Goal: Communication & Community: Participate in discussion

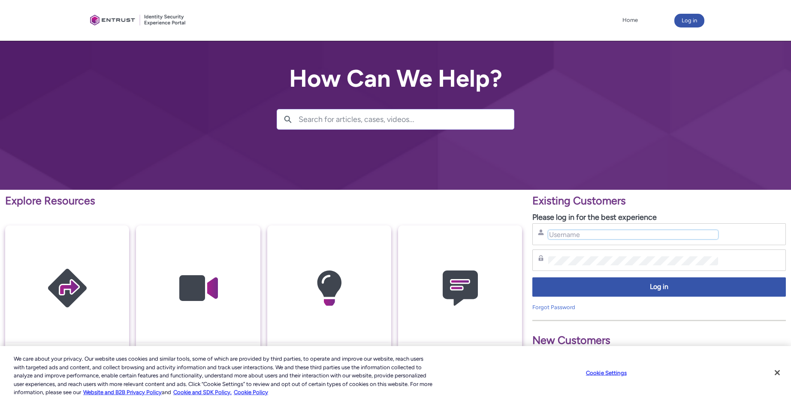
click at [581, 238] on input "Username" at bounding box center [632, 234] width 169 height 9
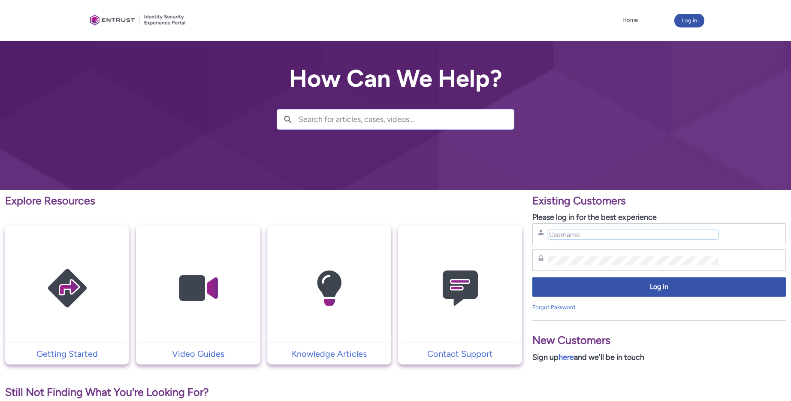
click at [570, 233] on input "Username" at bounding box center [632, 234] width 169 height 9
type input "[EMAIL_ADDRESS][DOMAIN_NAME]"
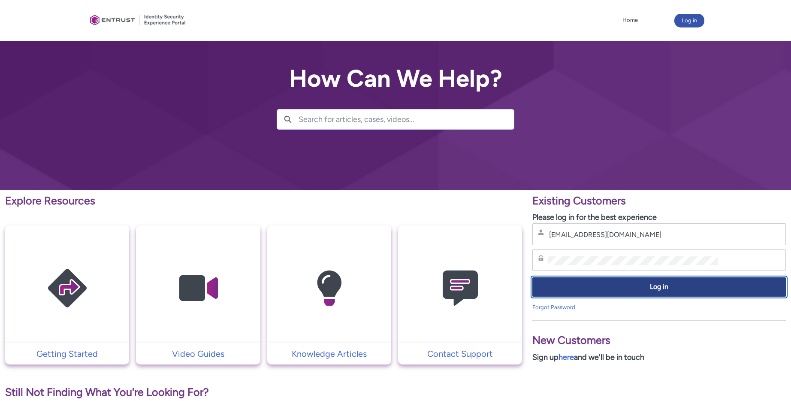
click at [593, 290] on span "Log in" at bounding box center [659, 287] width 242 height 10
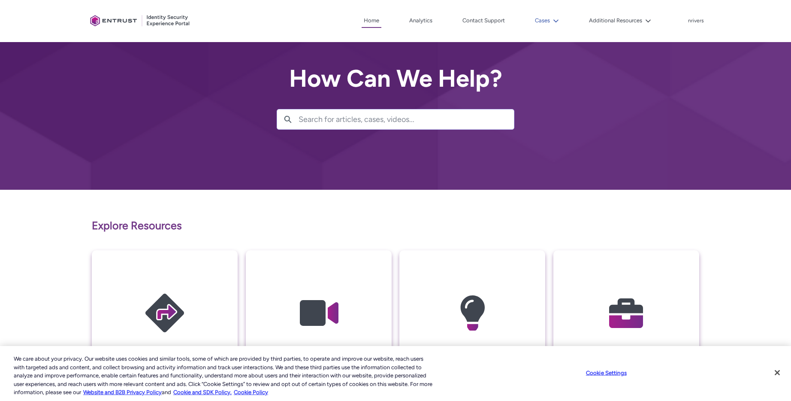
click at [544, 15] on button "Cases" at bounding box center [547, 20] width 28 height 13
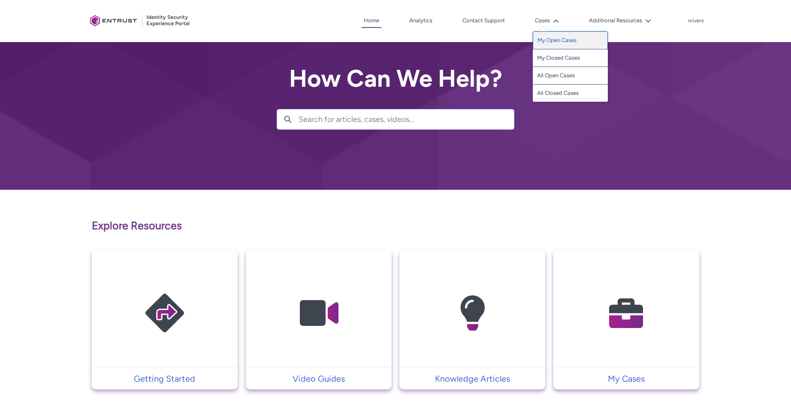
click at [543, 39] on link "My Open Cases" at bounding box center [570, 40] width 75 height 18
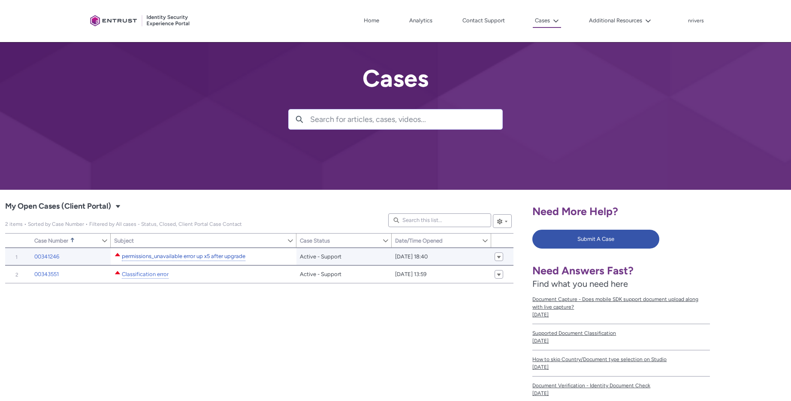
click at [193, 254] on link "permissions_unavailable error up x5 after upgrade" at bounding box center [184, 256] width 124 height 9
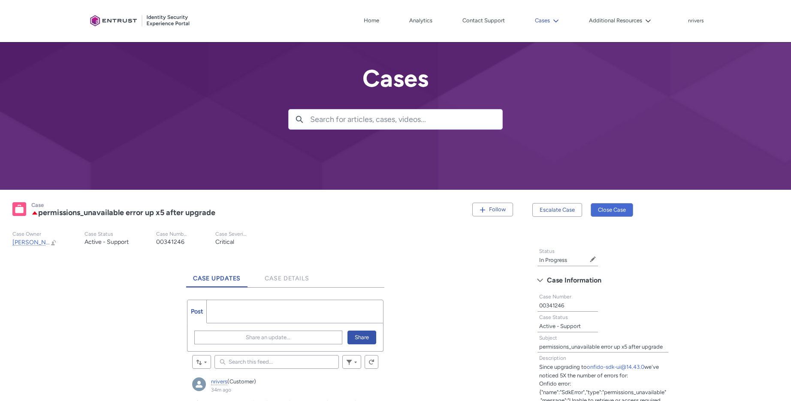
click at [549, 22] on button "Cases" at bounding box center [547, 20] width 28 height 13
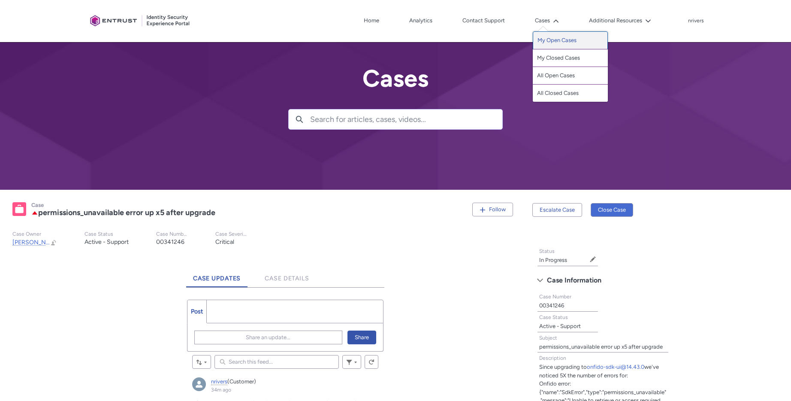
click at [569, 37] on link "My Open Cases" at bounding box center [570, 40] width 75 height 18
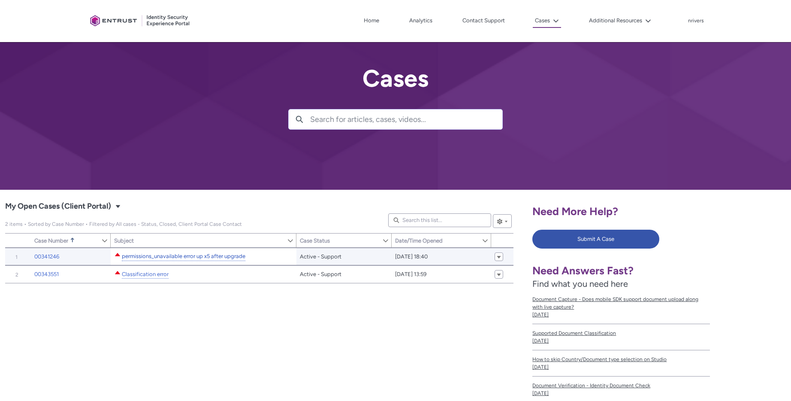
click at [175, 255] on link "permissions_unavailable error up x5 after upgrade" at bounding box center [184, 256] width 124 height 9
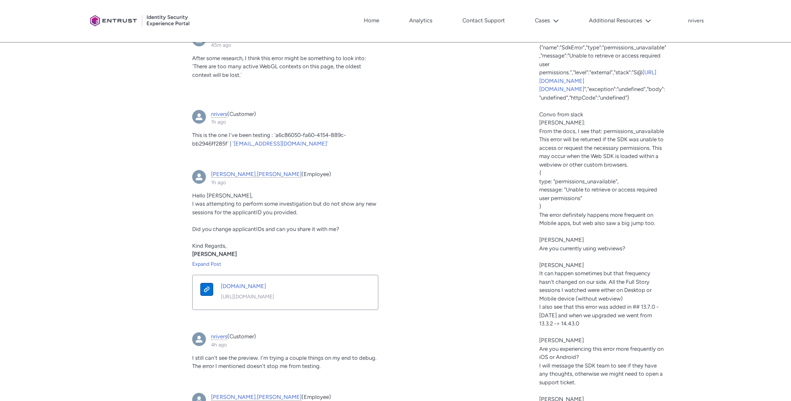
scroll to position [319, 0]
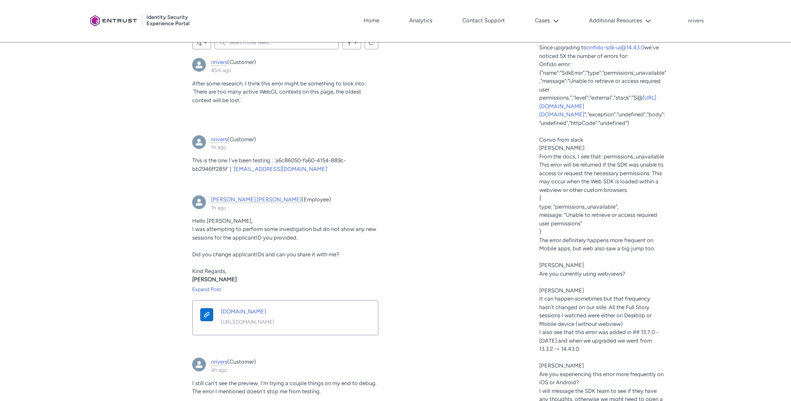
click at [474, 171] on div "Tabs Case Updates Case Details Post More Share an update... Share Sort by: Sear…" at bounding box center [263, 366] width 517 height 844
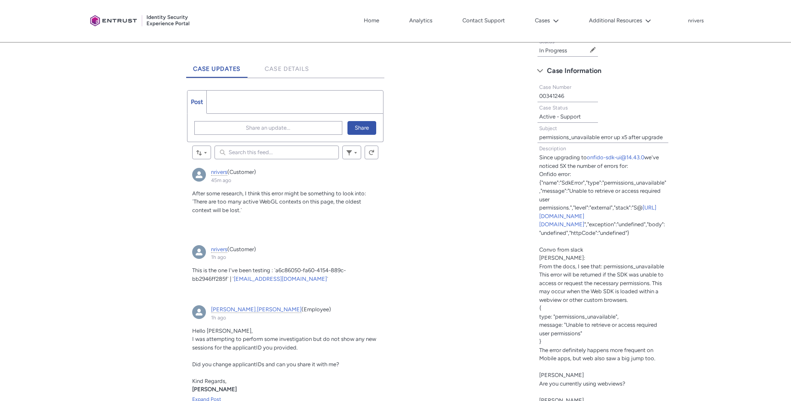
scroll to position [241, 0]
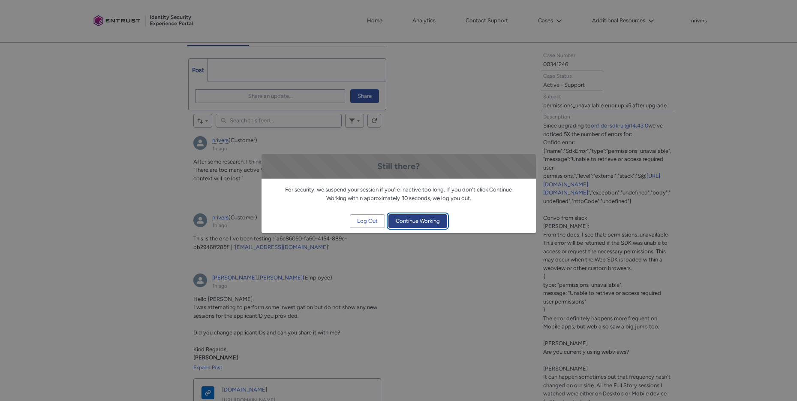
click at [425, 223] on span "Continue Working" at bounding box center [418, 220] width 44 height 13
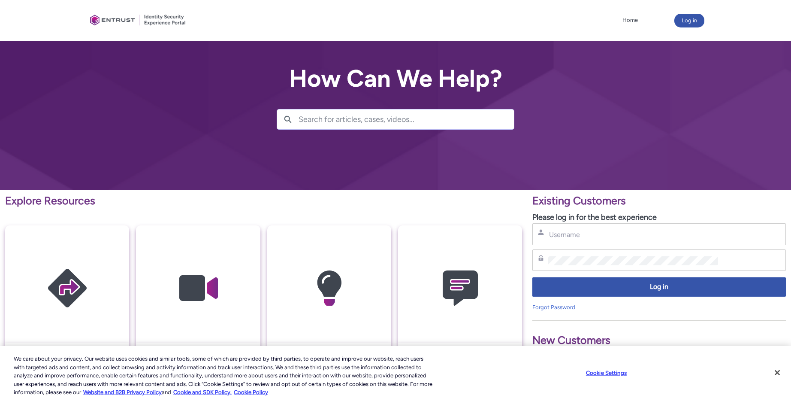
click at [629, 244] on div "Username" at bounding box center [658, 234] width 253 height 22
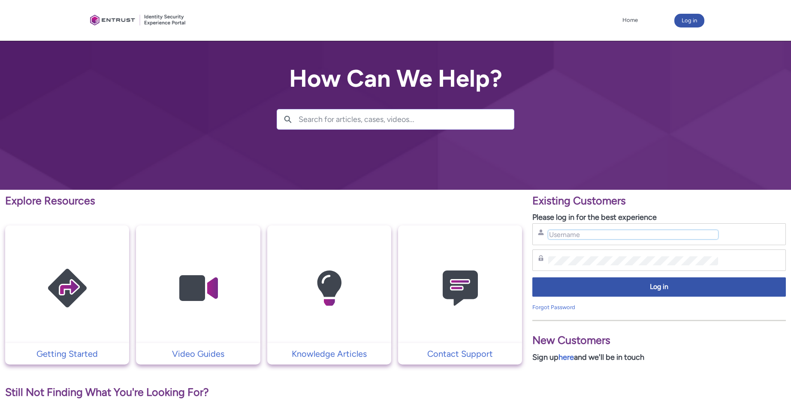
click at [595, 231] on input "Username" at bounding box center [632, 234] width 169 height 9
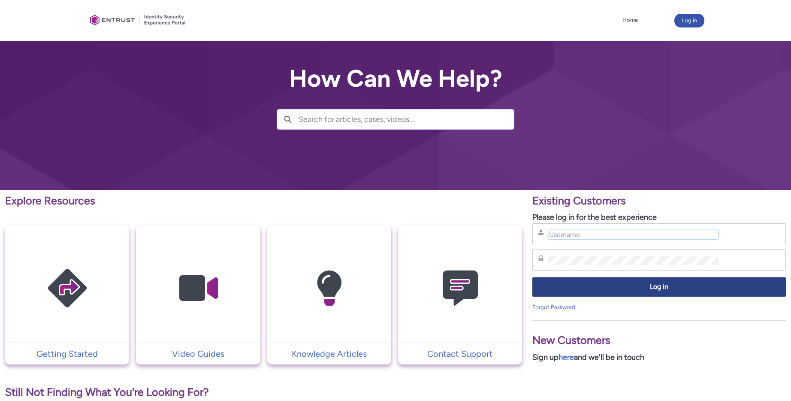
type input "[EMAIL_ADDRESS][DOMAIN_NAME]"
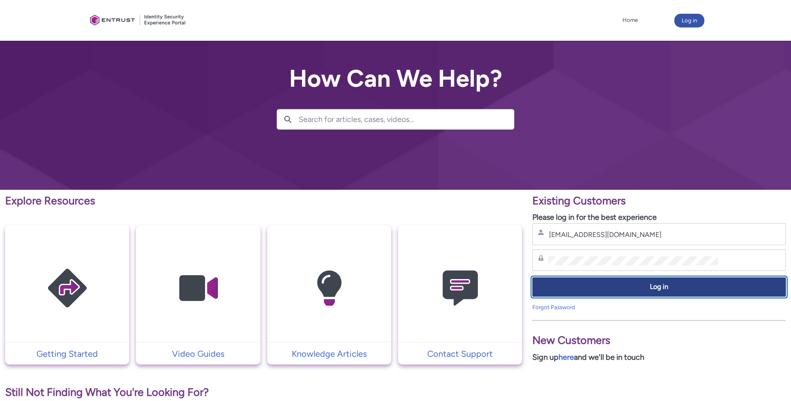
click at [614, 292] on button "Log in" at bounding box center [658, 286] width 253 height 19
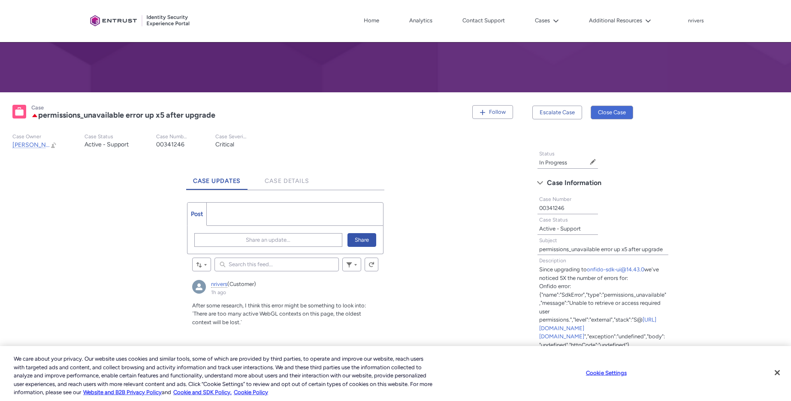
scroll to position [223, 0]
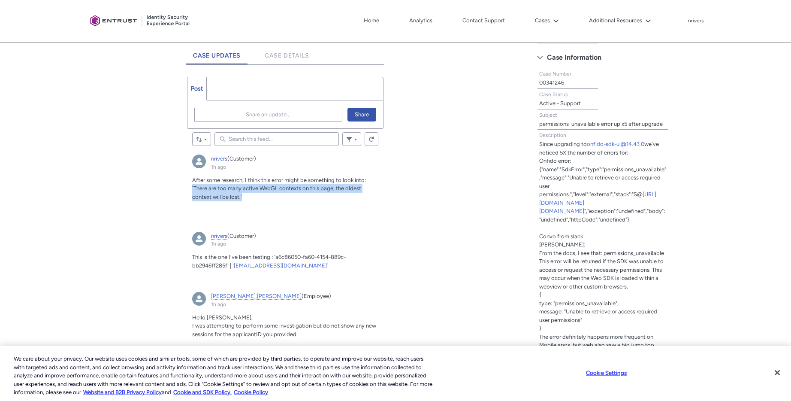
drag, startPoint x: 254, startPoint y: 200, endPoint x: 197, endPoint y: 191, distance: 57.3
click at [192, 190] on div "After some research, I think this error might be something to look into: `There…" at bounding box center [285, 192] width 186 height 33
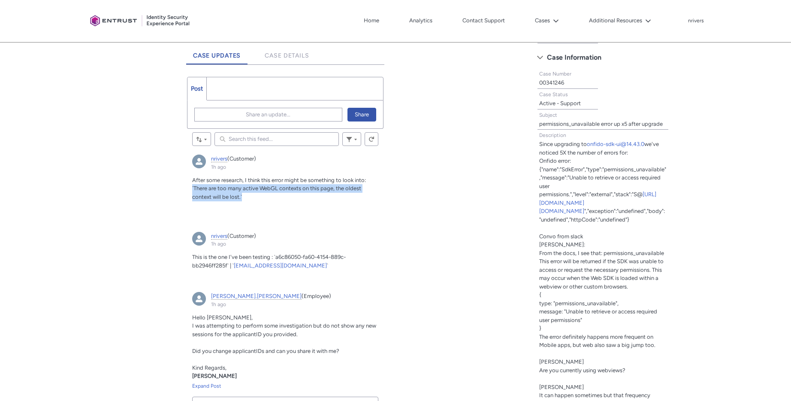
copy span "`There are too many active WebGL contexts on this page, the oldest context will…"
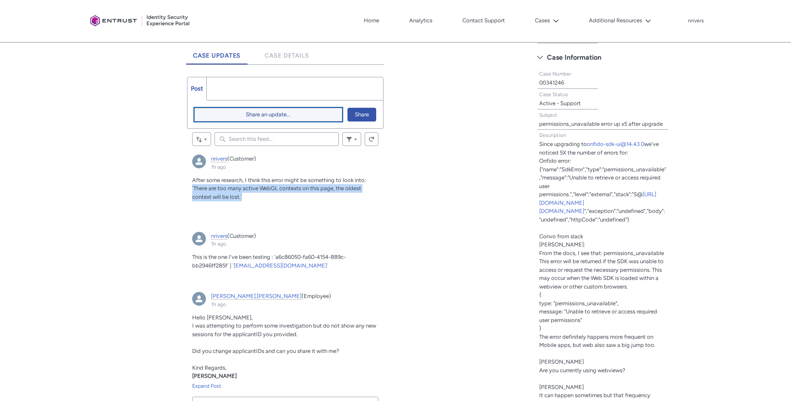
drag, startPoint x: 245, startPoint y: 116, endPoint x: 262, endPoint y: 113, distance: 16.9
click at [247, 115] on button "Share an update..." at bounding box center [268, 115] width 148 height 14
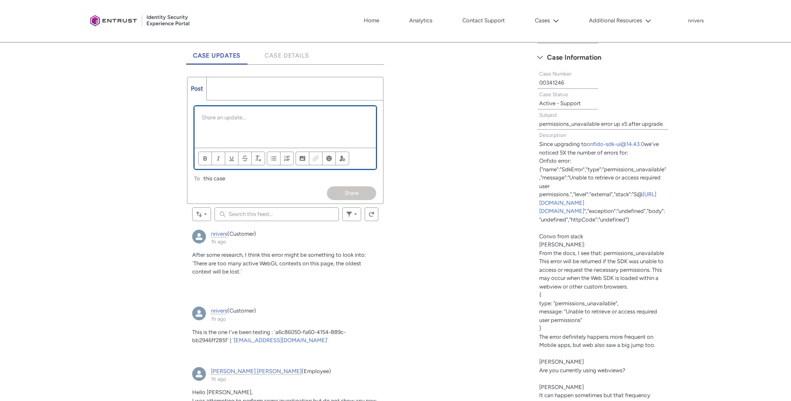
scroll to position [0, 0]
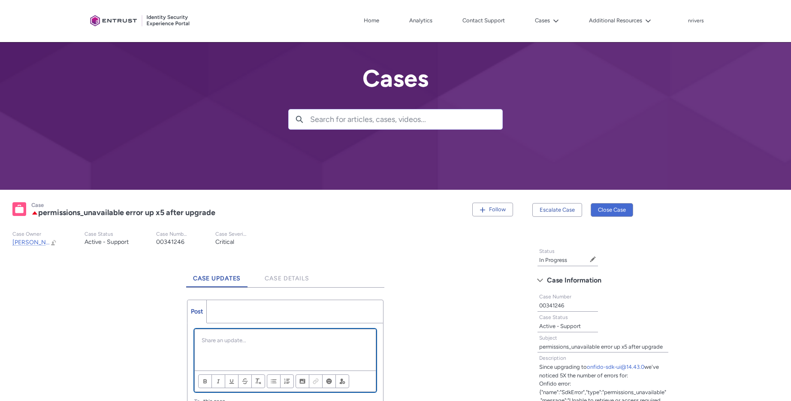
click at [264, 341] on p "Chatter Publisher" at bounding box center [285, 340] width 167 height 9
drag, startPoint x: 220, startPoint y: 337, endPoint x: 171, endPoint y: 336, distance: 49.8
paste div "Chatter Publisher"
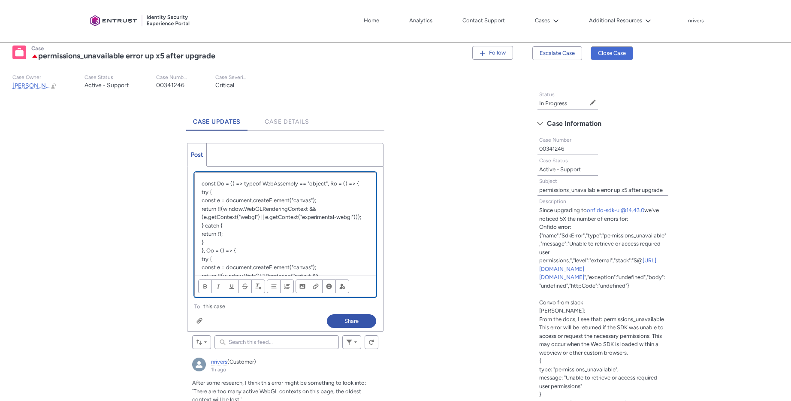
click at [200, 184] on div "const Do = () => typeof WebAssembly == "object", Ro = () => { try { const e = d…" at bounding box center [285, 223] width 181 height 103
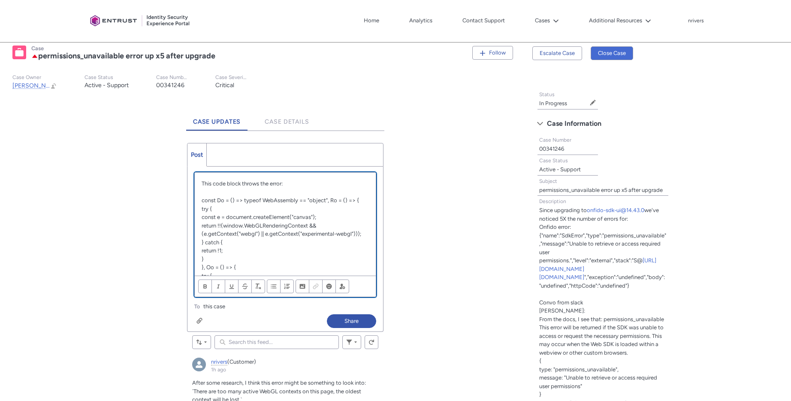
click at [236, 192] on p "Chatter Publisher" at bounding box center [285, 192] width 167 height 9
click at [262, 184] on p "This code block throws the error:" at bounding box center [285, 183] width 167 height 9
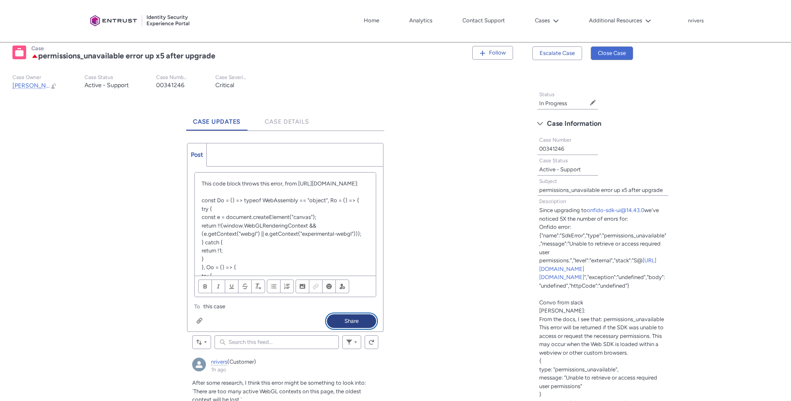
click at [353, 316] on button "Share" at bounding box center [351, 321] width 49 height 14
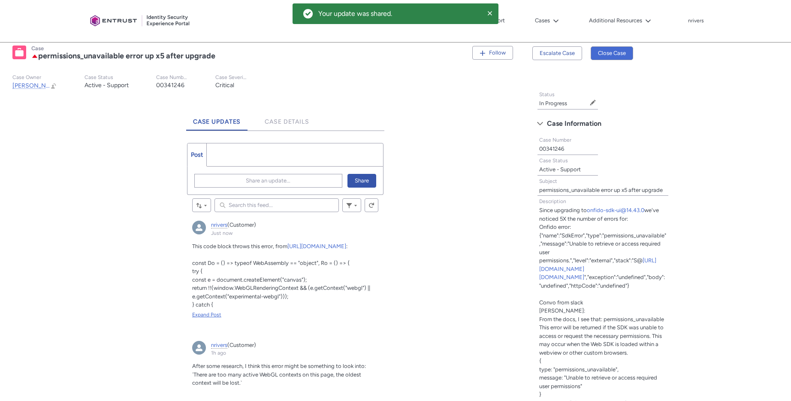
click at [203, 315] on div "Expand Post" at bounding box center [285, 314] width 186 height 8
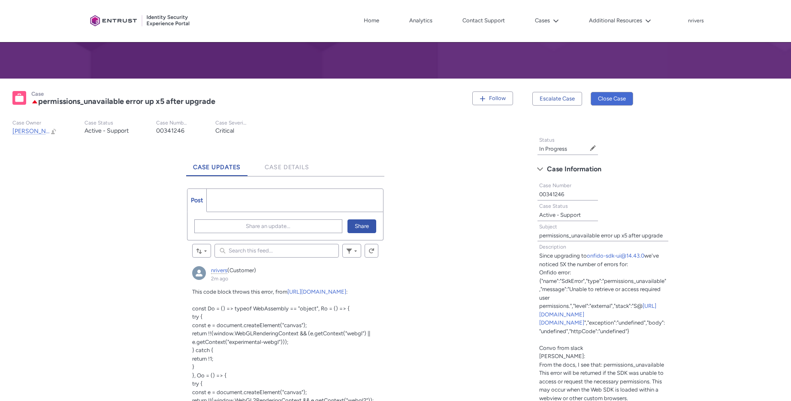
scroll to position [176, 0]
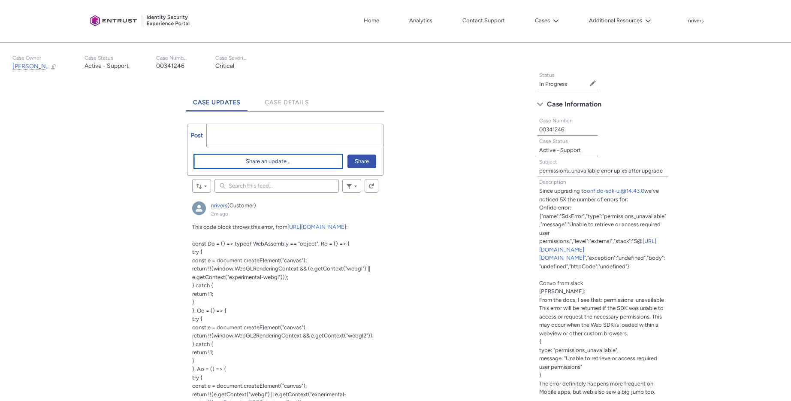
click at [287, 165] on span "Share an update..." at bounding box center [268, 161] width 45 height 13
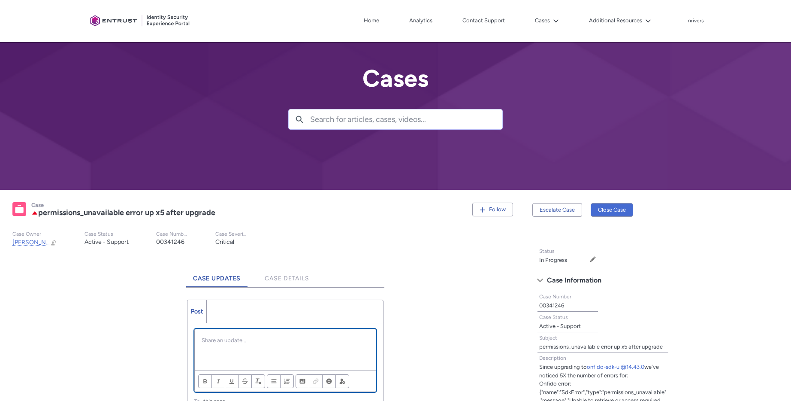
click at [275, 346] on div "Chatter Publisher" at bounding box center [285, 349] width 181 height 41
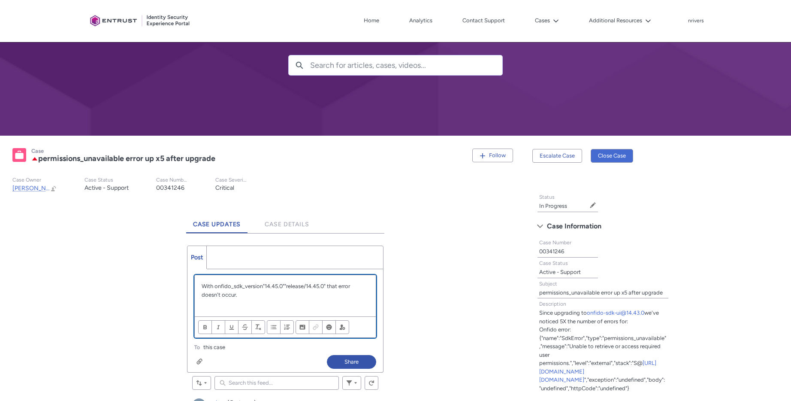
scroll to position [71, 0]
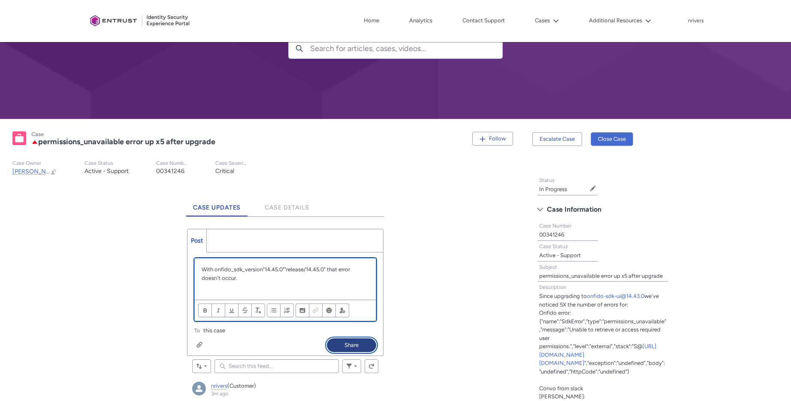
drag, startPoint x: 343, startPoint y: 347, endPoint x: 360, endPoint y: 343, distance: 17.2
click at [343, 347] on button "Share" at bounding box center [351, 345] width 49 height 14
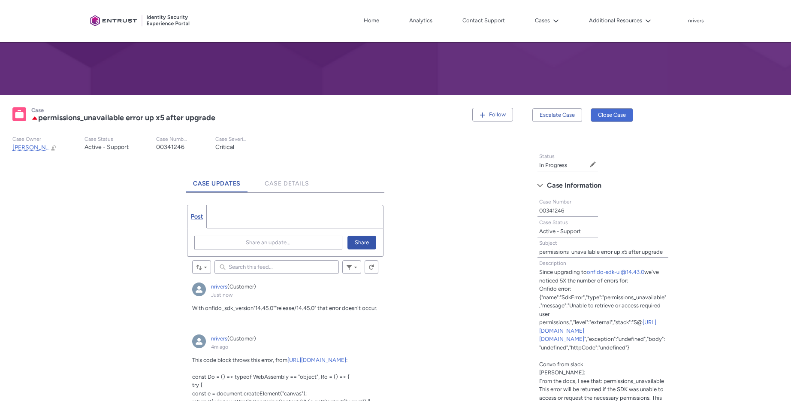
scroll to position [92, 0]
